Goal: Navigation & Orientation: Find specific page/section

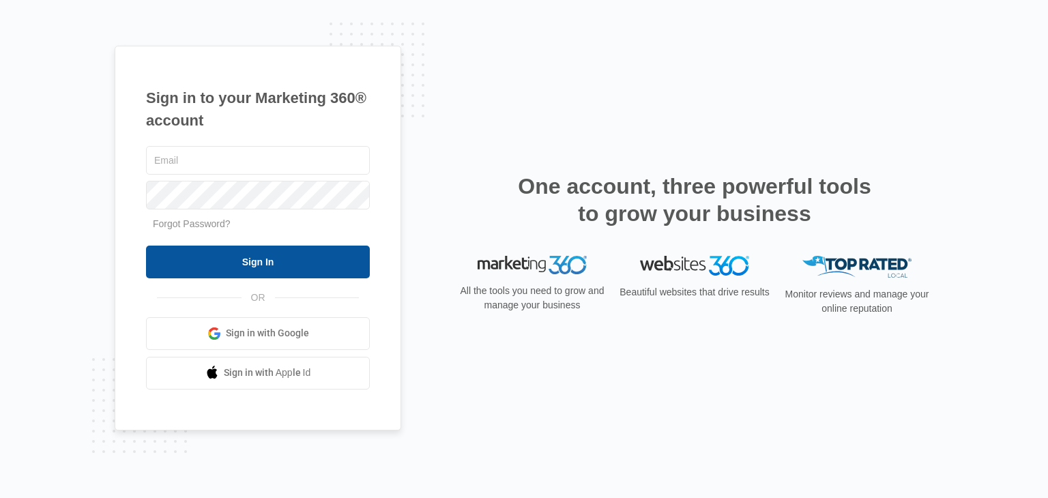
type input "[EMAIL_ADDRESS][DOMAIN_NAME]"
click at [231, 260] on input "Sign In" at bounding box center [258, 262] width 224 height 33
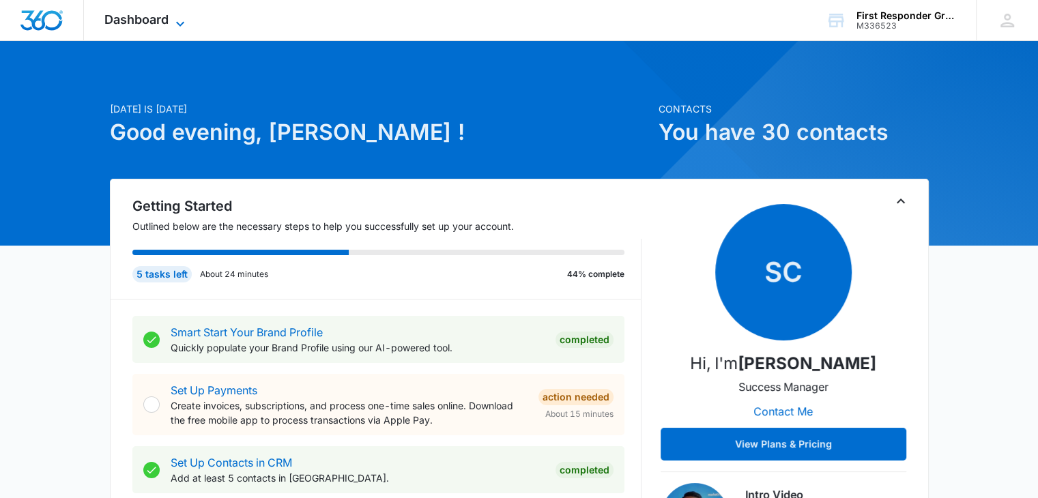
click at [181, 20] on icon at bounding box center [180, 24] width 16 height 16
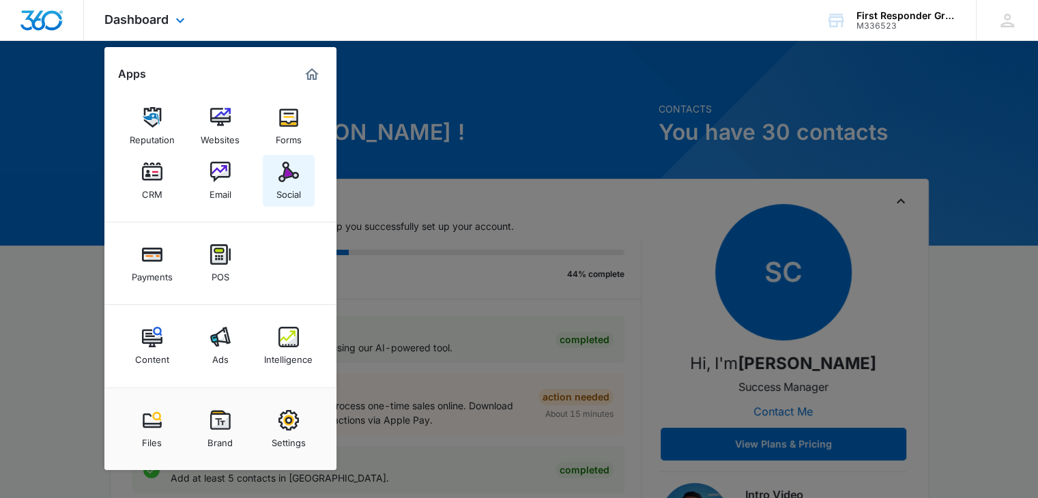
click at [300, 169] on link "Social" at bounding box center [289, 181] width 52 height 52
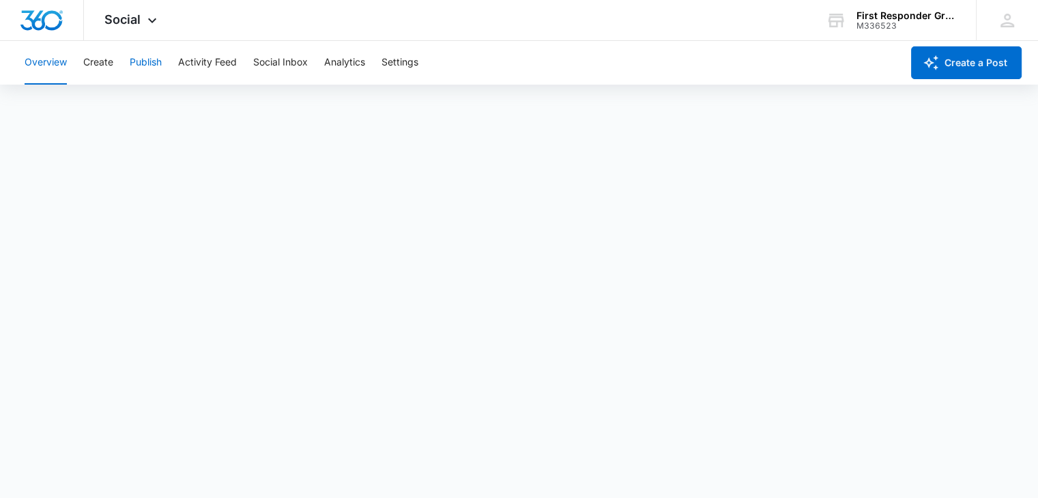
click at [141, 58] on button "Publish" at bounding box center [146, 63] width 32 height 44
click at [153, 66] on button "Publish" at bounding box center [146, 63] width 32 height 44
click at [187, 63] on button "Activity Feed" at bounding box center [207, 63] width 59 height 44
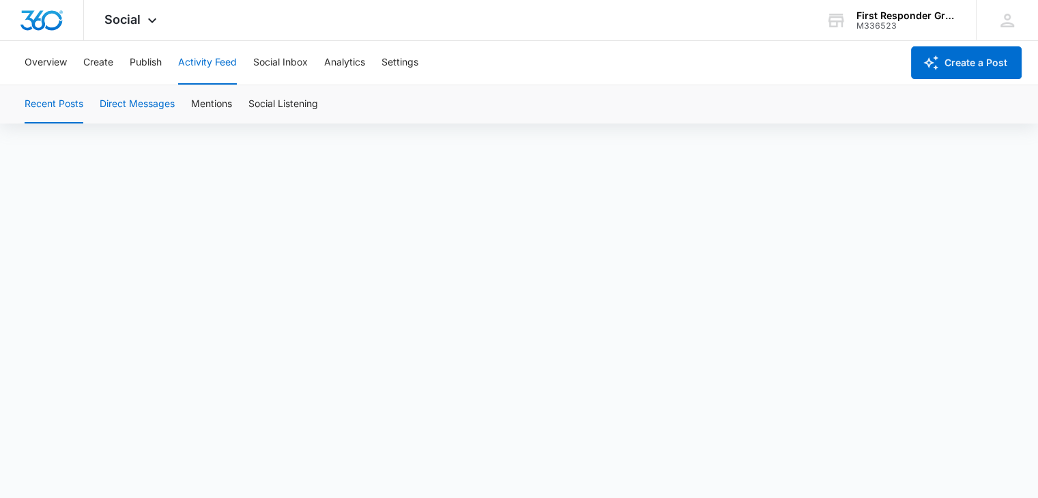
click at [143, 102] on button "Direct Messages" at bounding box center [137, 104] width 75 height 38
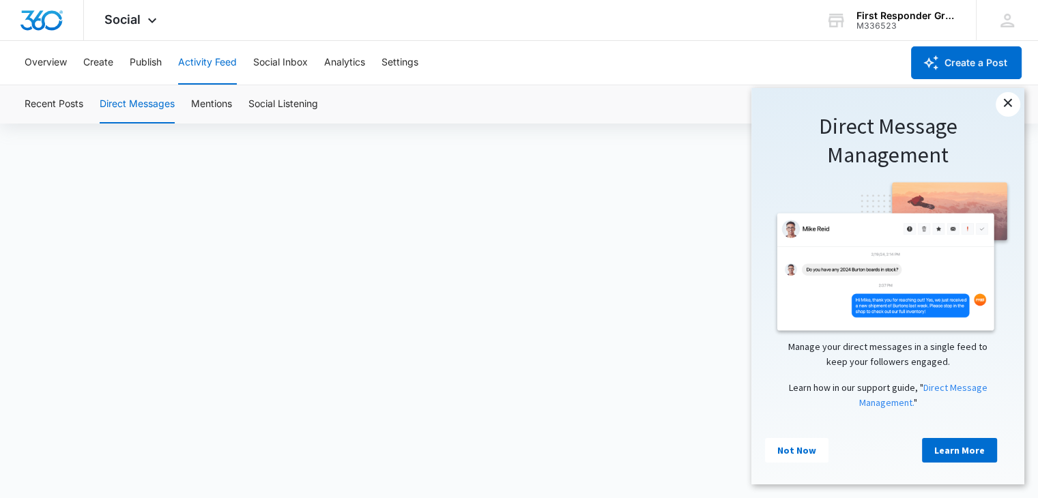
click at [1007, 105] on link "×" at bounding box center [1007, 104] width 25 height 25
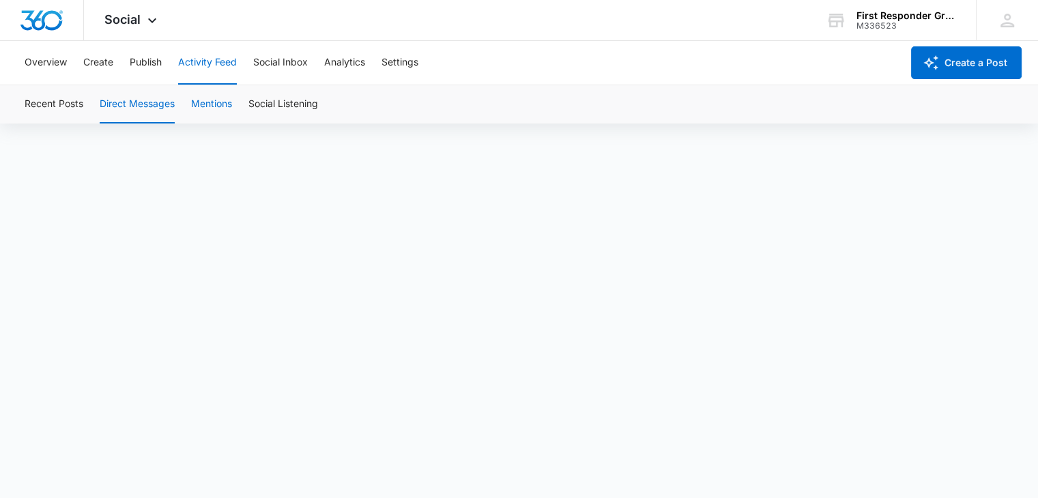
click at [203, 104] on button "Mentions" at bounding box center [211, 104] width 41 height 38
click at [260, 104] on button "Social Listening" at bounding box center [283, 104] width 70 height 38
click at [265, 55] on button "Social Inbox" at bounding box center [280, 63] width 55 height 44
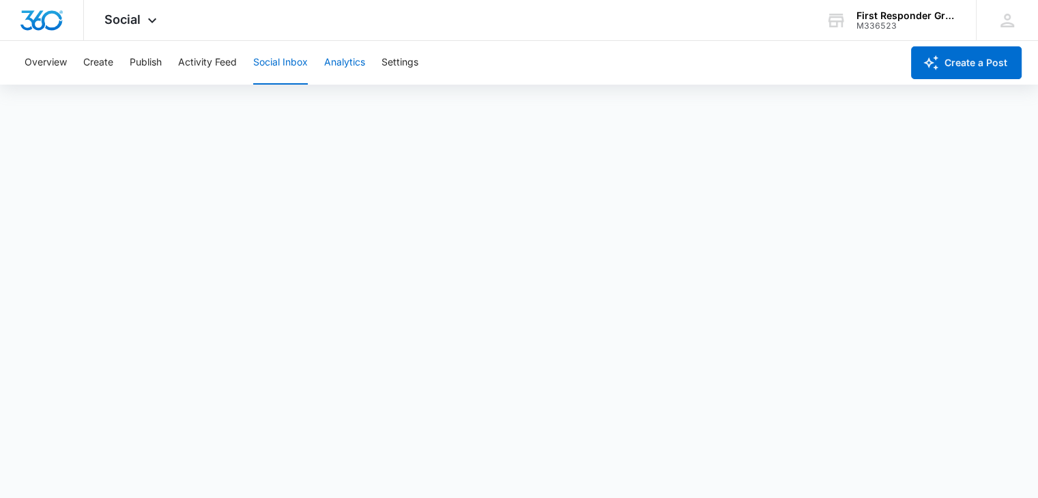
click at [354, 55] on button "Analytics" at bounding box center [344, 63] width 41 height 44
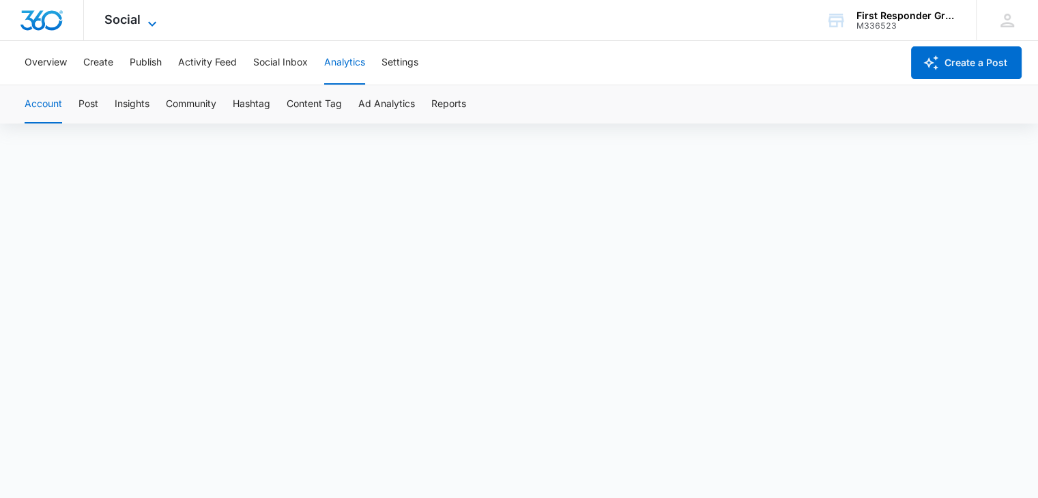
click at [147, 20] on icon at bounding box center [152, 24] width 16 height 16
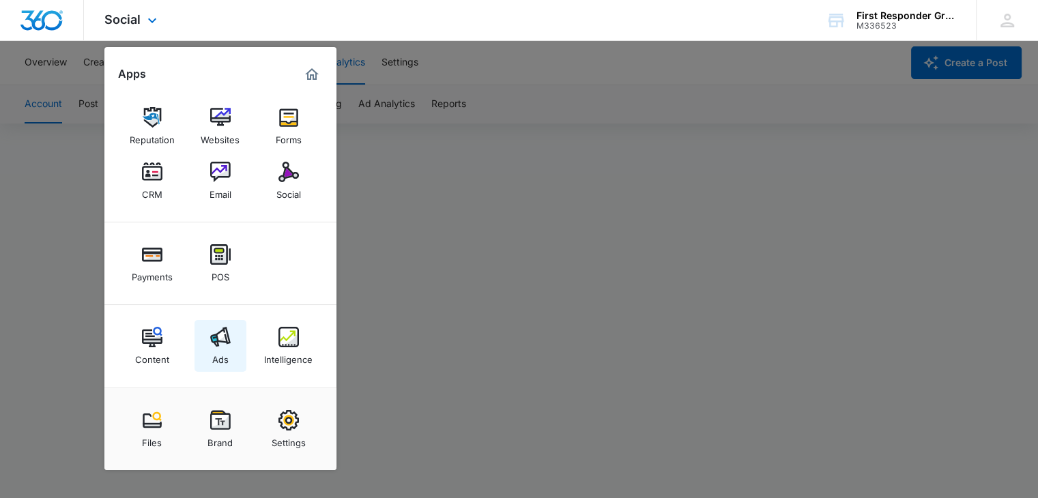
click at [233, 353] on link "Ads" at bounding box center [220, 346] width 52 height 52
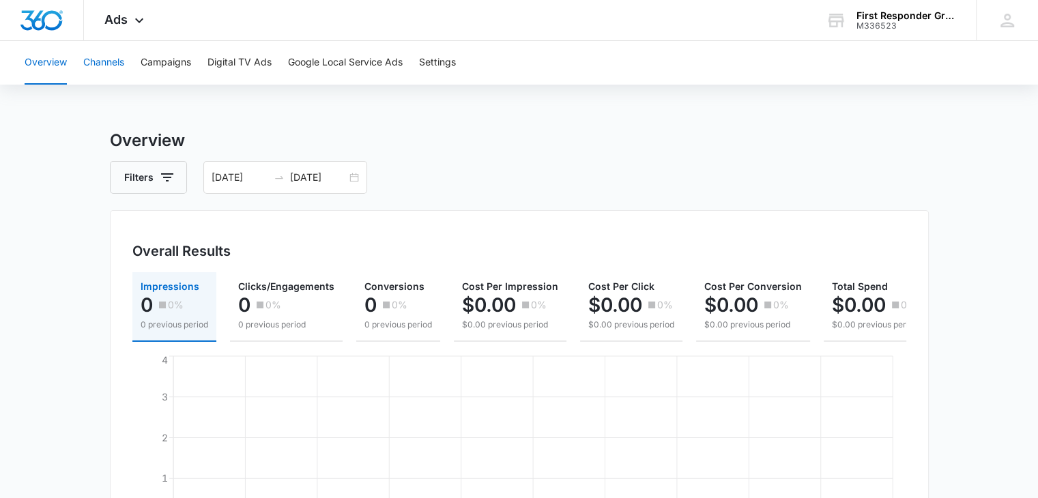
click at [120, 62] on button "Channels" at bounding box center [103, 63] width 41 height 44
click at [178, 66] on button "Campaigns" at bounding box center [166, 63] width 50 height 44
click at [223, 66] on button "Digital TV Ads" at bounding box center [239, 63] width 64 height 44
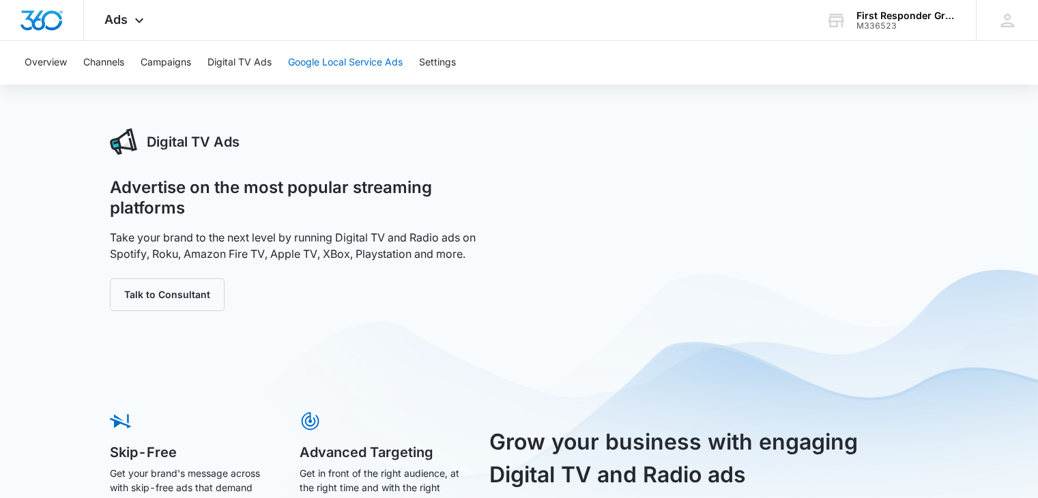
click at [314, 63] on button "Google Local Service Ads" at bounding box center [345, 63] width 115 height 44
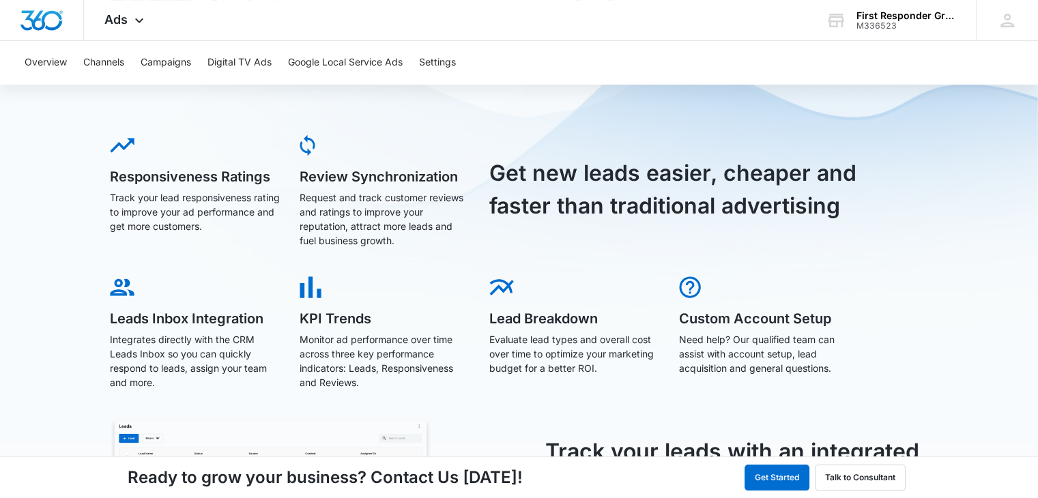
scroll to position [341, 0]
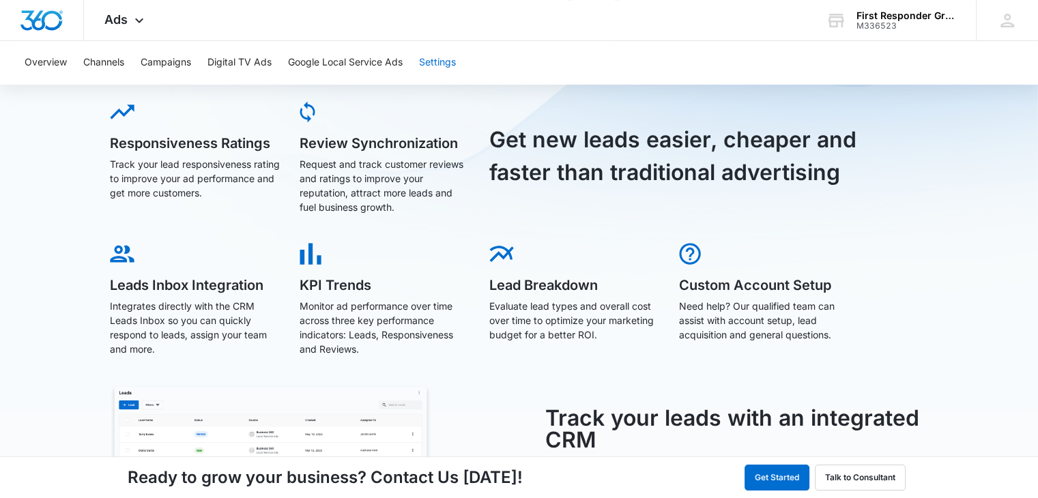
click at [443, 63] on button "Settings" at bounding box center [437, 63] width 37 height 44
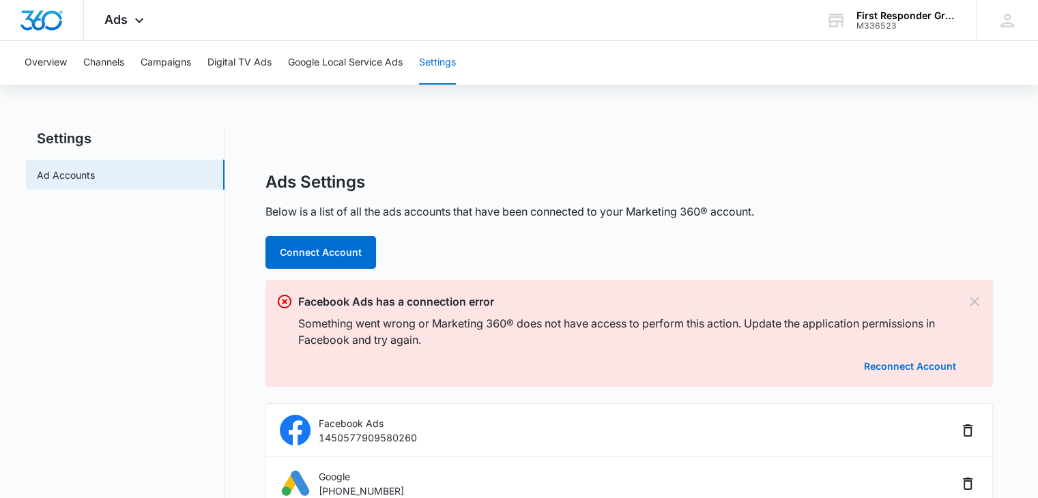
scroll to position [44, 0]
